Goal: Find specific page/section: Find specific page/section

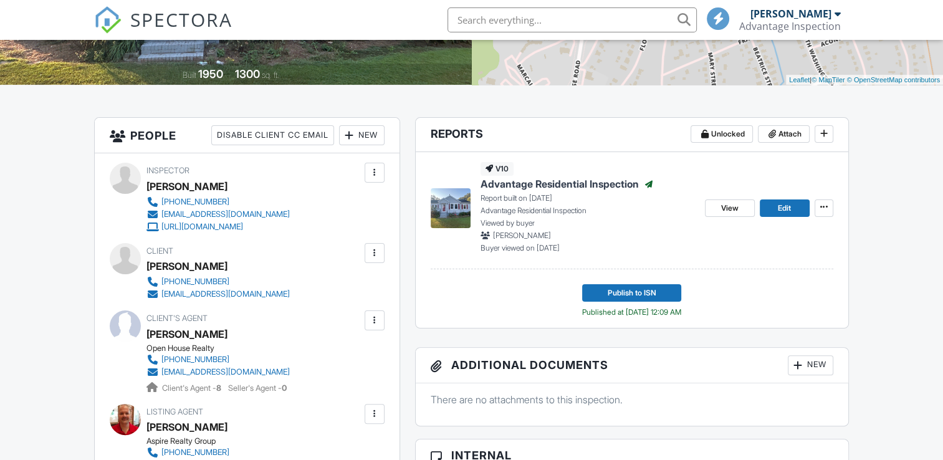
scroll to position [249, 0]
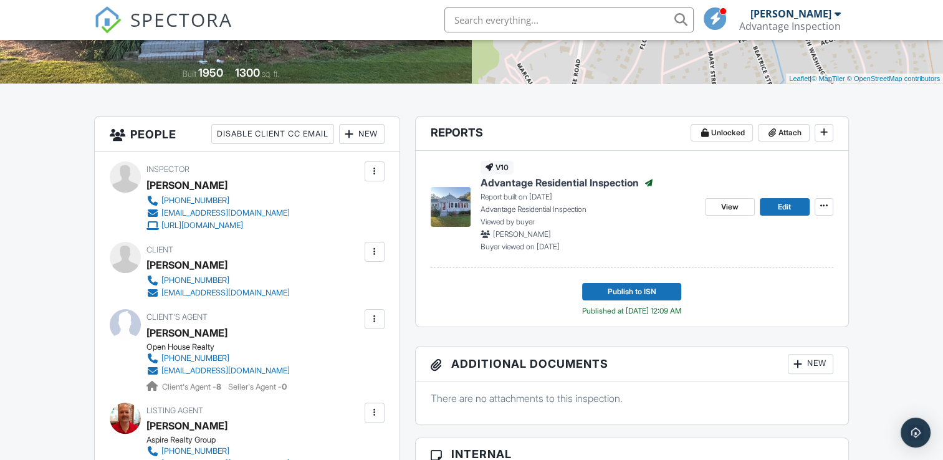
click at [505, 19] on input "text" at bounding box center [569, 19] width 249 height 25
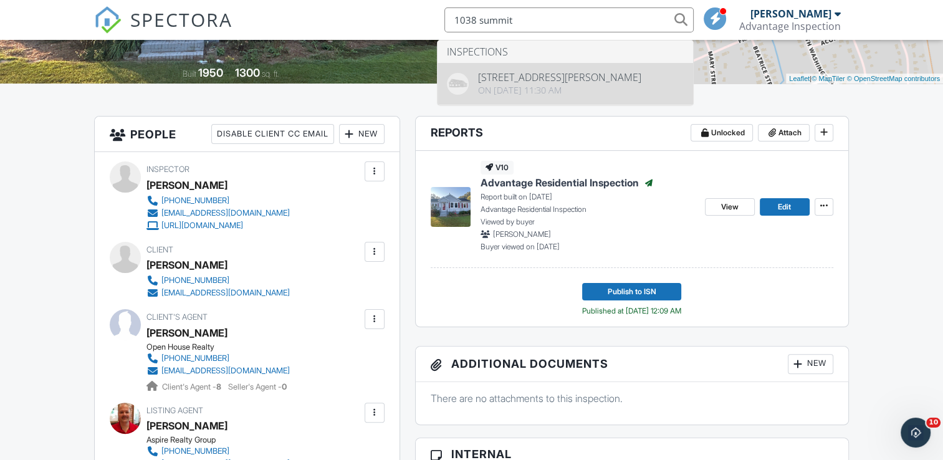
type input "1038 summit"
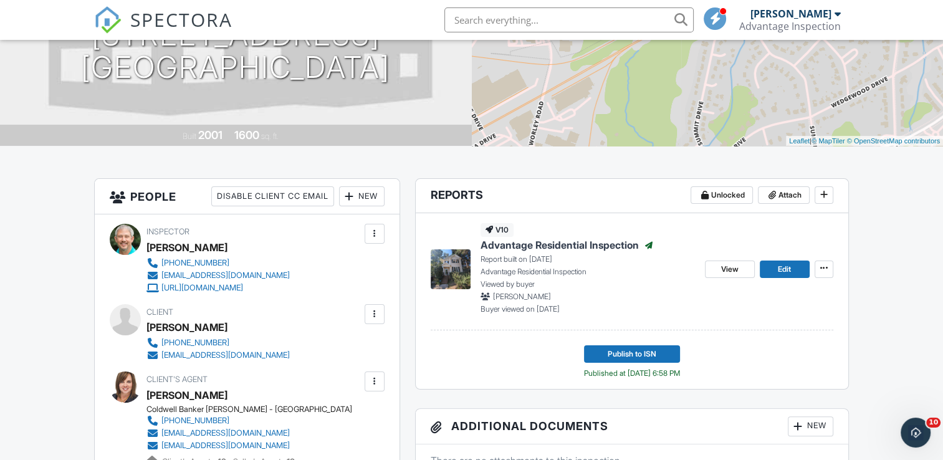
click at [448, 261] on img at bounding box center [451, 269] width 40 height 40
